Goal: Information Seeking & Learning: Learn about a topic

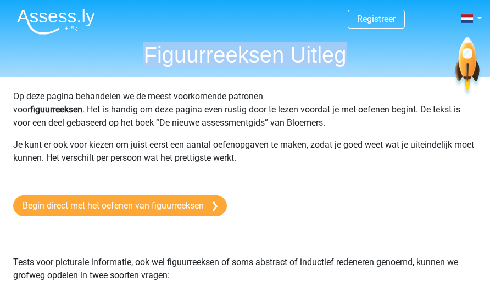
drag, startPoint x: 143, startPoint y: 49, endPoint x: 344, endPoint y: 56, distance: 201.2
click at [344, 56] on h1 "Figuurreeksen Uitleg" at bounding box center [244, 55] width 473 height 26
copy h1 "Figuurreeksen Uitleg"
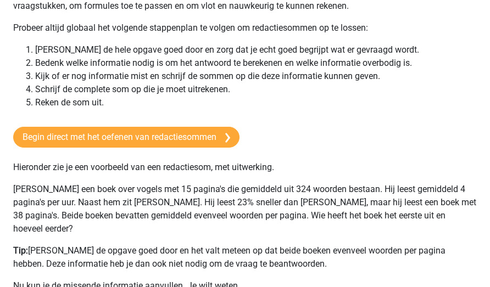
scroll to position [114, 0]
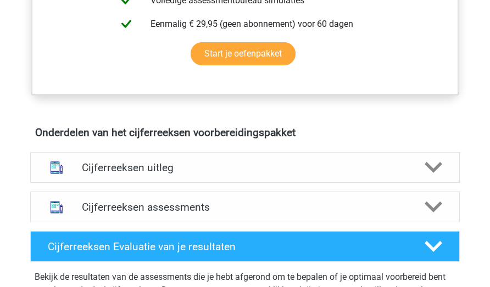
scroll to position [617, 0]
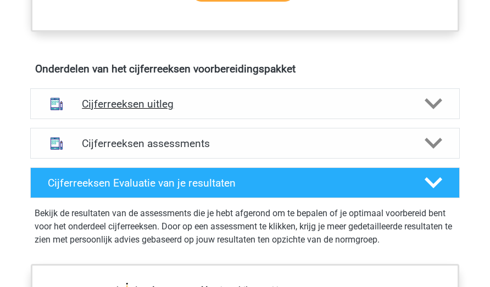
click at [347, 105] on h4 "Cijferreeksen uitleg" at bounding box center [245, 104] width 326 height 13
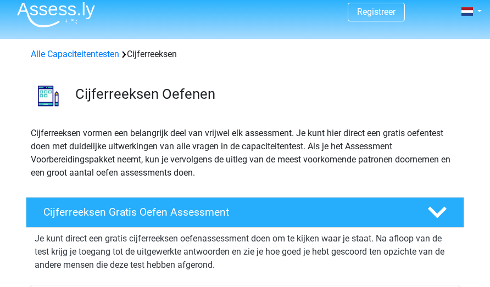
scroll to position [7, 0]
